Goal: Information Seeking & Learning: Learn about a topic

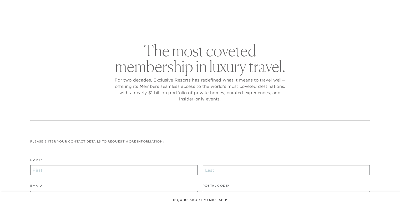
checkbox input "false"
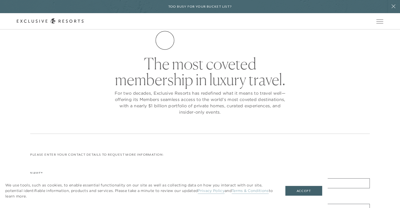
click at [0, 0] on link "The Collection" at bounding box center [0, 0] width 0 height 0
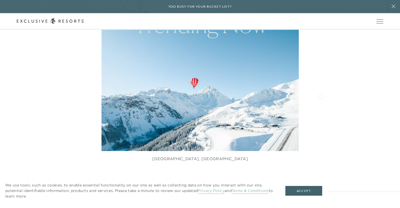
scroll to position [290, 0]
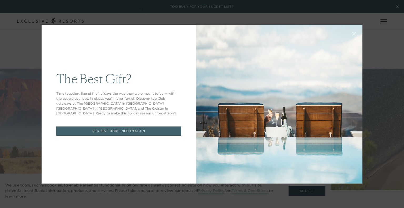
scroll to position [290, 0]
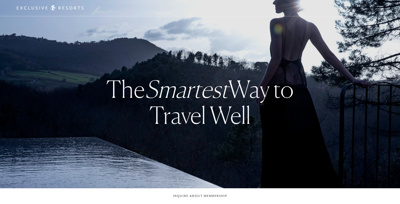
checkbox input "false"
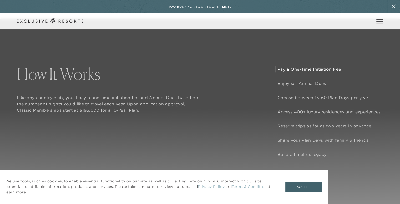
scroll to position [421, 0]
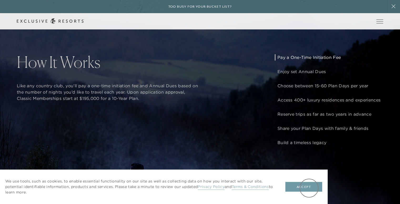
click at [309, 188] on button "Accept" at bounding box center [304, 187] width 37 height 10
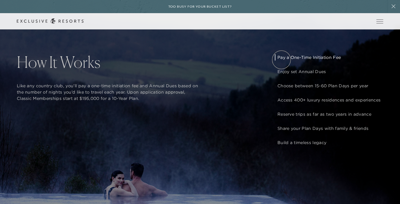
click at [282, 60] on p "Pay a One-Time Initiation Fee" at bounding box center [329, 57] width 103 height 6
click at [389, 90] on div "How It Works Like any country club, you’ll pay a one-time initiation fee and An…" at bounding box center [200, 109] width 400 height 204
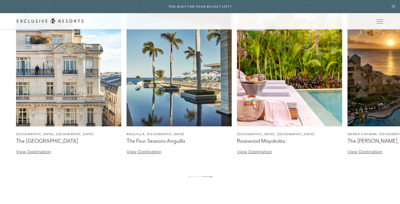
scroll to position [1606, 0]
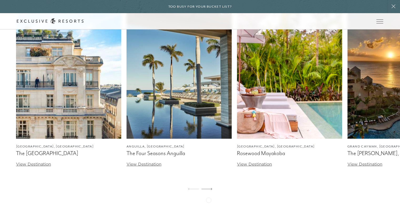
click at [209, 190] on icon at bounding box center [207, 189] width 11 height 2
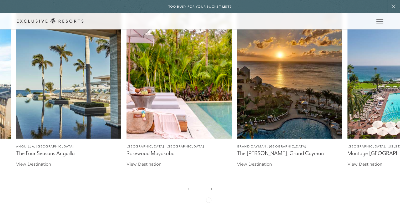
click at [209, 190] on icon at bounding box center [207, 189] width 11 height 2
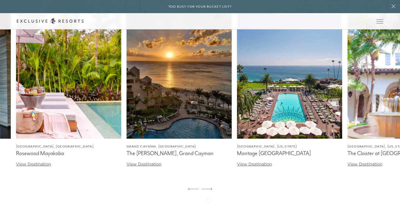
click at [209, 190] on icon at bounding box center [207, 189] width 11 height 2
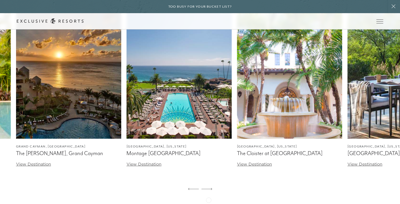
click at [209, 190] on icon at bounding box center [207, 189] width 11 height 2
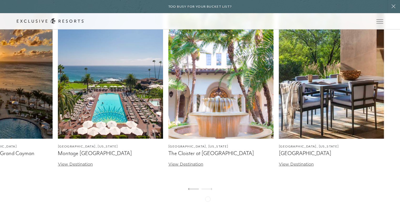
click at [208, 196] on div at bounding box center [207, 189] width 11 height 13
click at [195, 190] on icon at bounding box center [193, 189] width 11 height 2
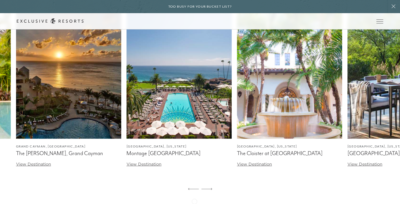
click at [195, 190] on icon at bounding box center [193, 189] width 11 height 2
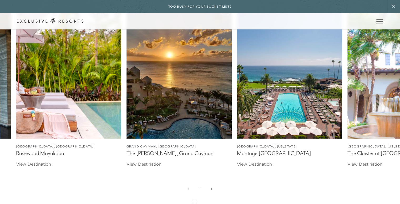
click at [195, 190] on icon at bounding box center [193, 189] width 11 height 2
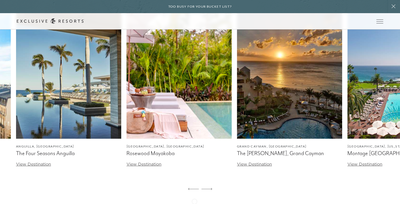
click at [195, 190] on icon at bounding box center [193, 189] width 11 height 2
